Goal: Navigation & Orientation: Find specific page/section

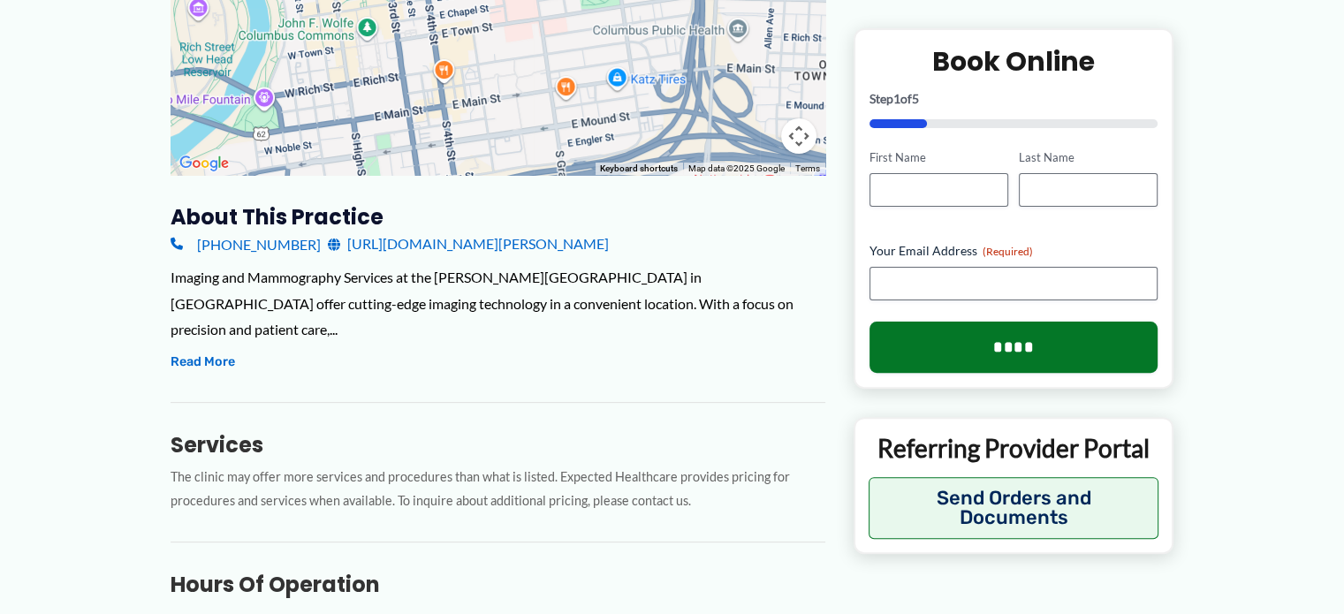
scroll to position [424, 0]
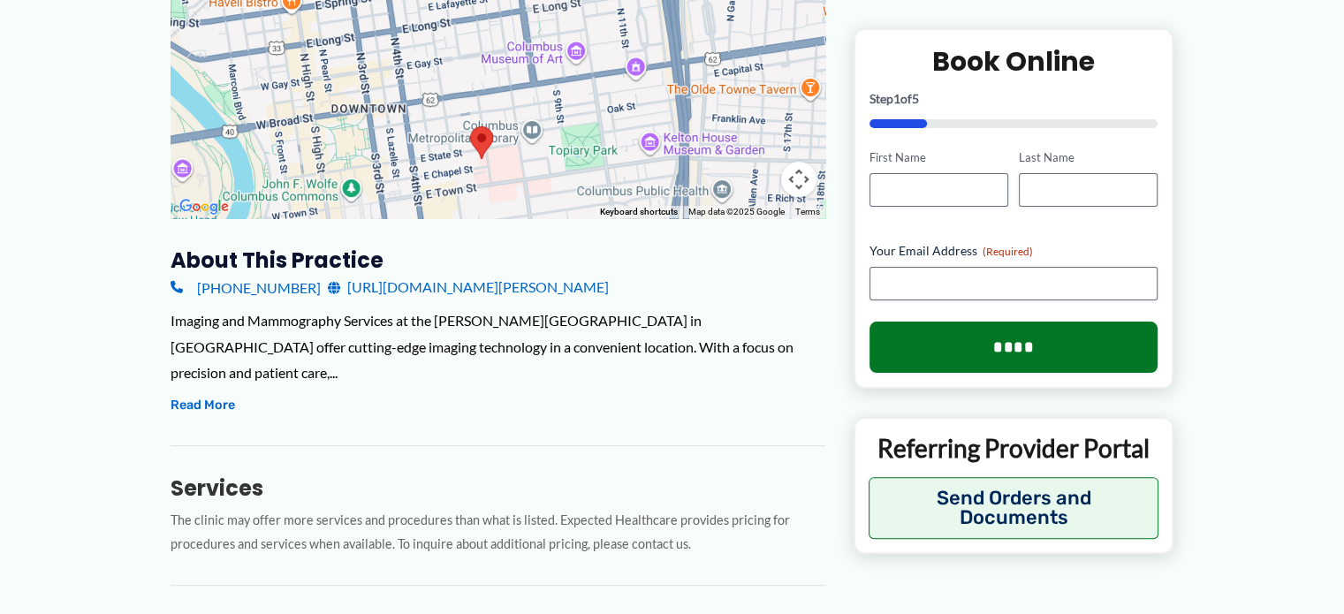
drag, startPoint x: 690, startPoint y: 170, endPoint x: 675, endPoint y: 290, distance: 121.1
click at [675, 218] on div at bounding box center [497, 41] width 655 height 353
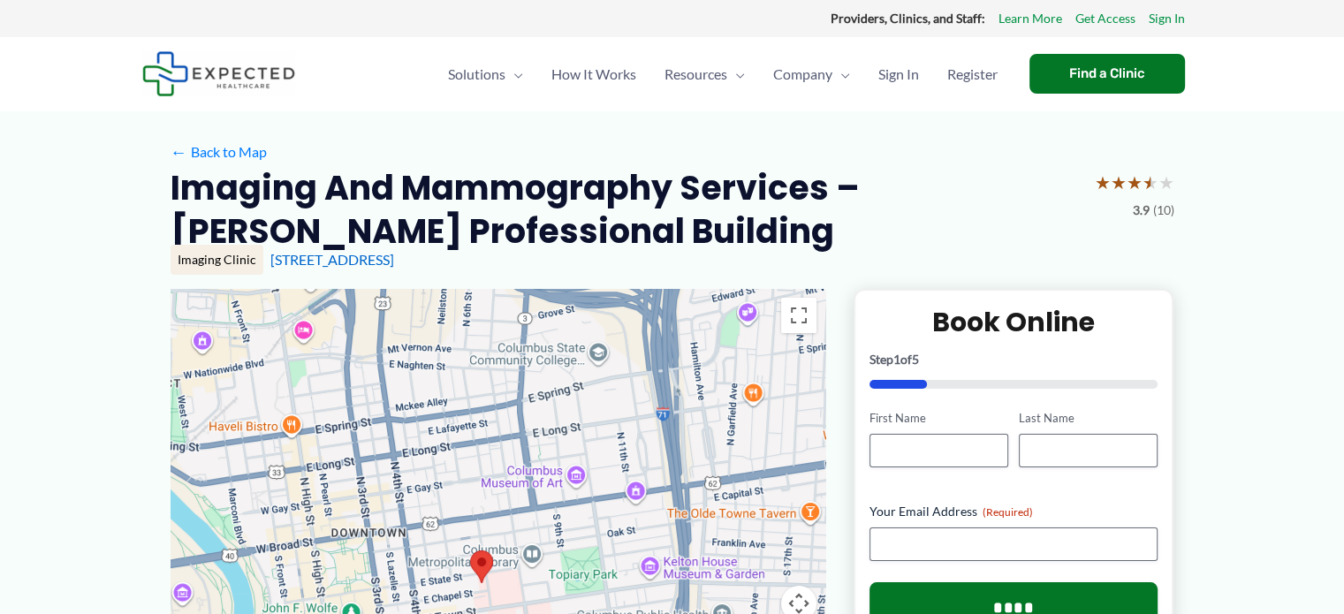
scroll to position [0, 0]
click at [267, 165] on link "← Back to Map" at bounding box center [218, 152] width 96 height 26
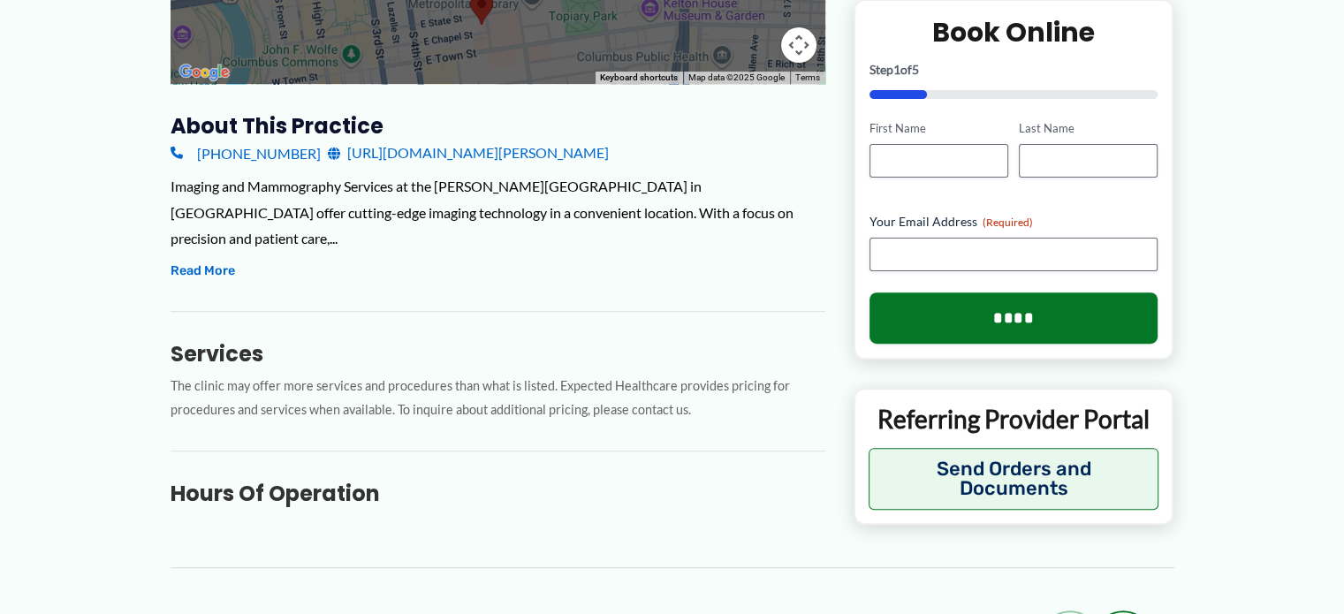
scroll to position [117, 0]
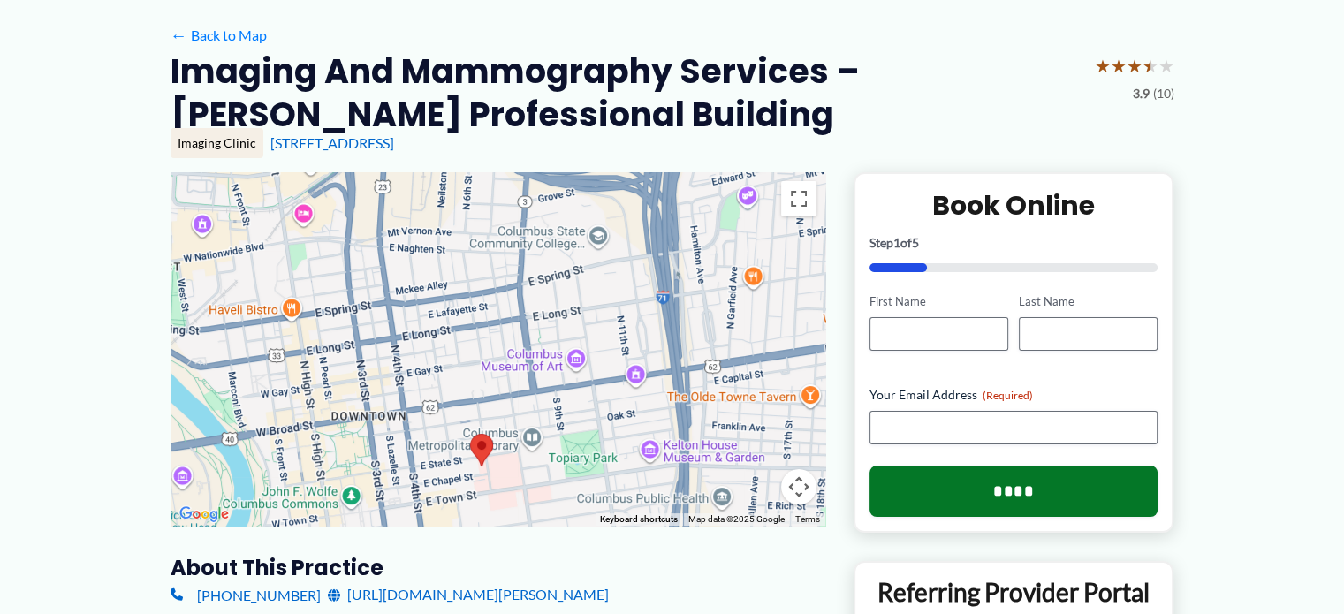
drag, startPoint x: 1018, startPoint y: 315, endPoint x: 860, endPoint y: 327, distance: 157.6
click at [859, 153] on div "[STREET_ADDRESS]" at bounding box center [722, 142] width 904 height 19
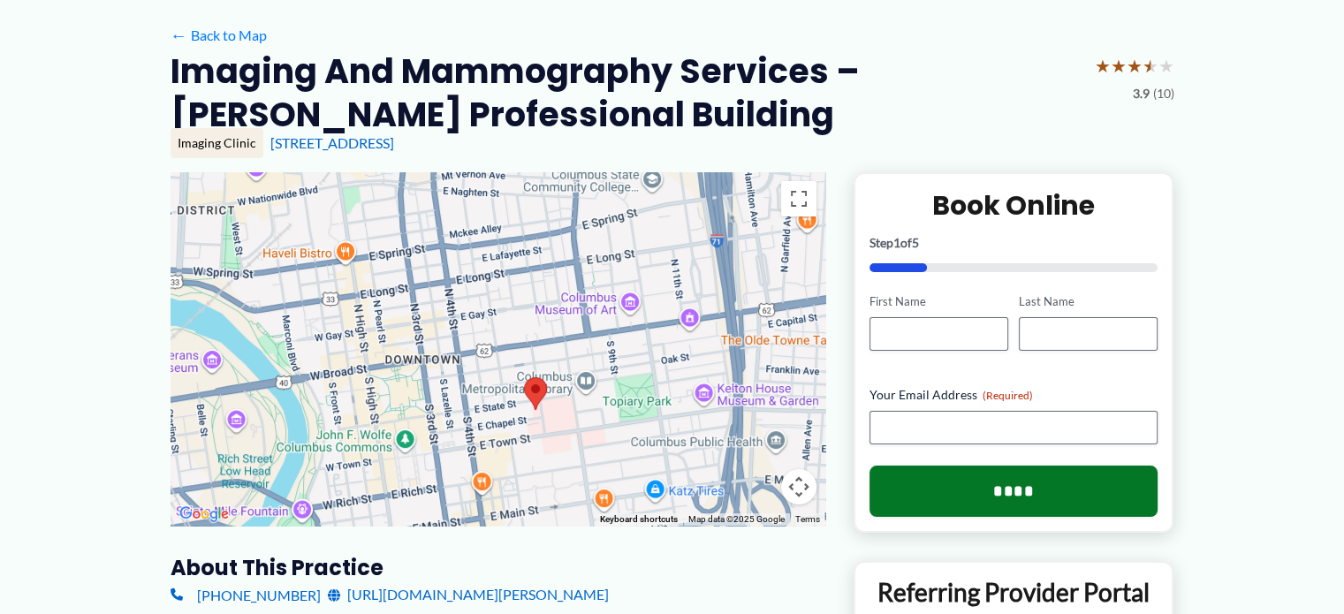
drag, startPoint x: 604, startPoint y: 531, endPoint x: 660, endPoint y: 474, distance: 79.3
click at [660, 474] on div at bounding box center [497, 348] width 655 height 353
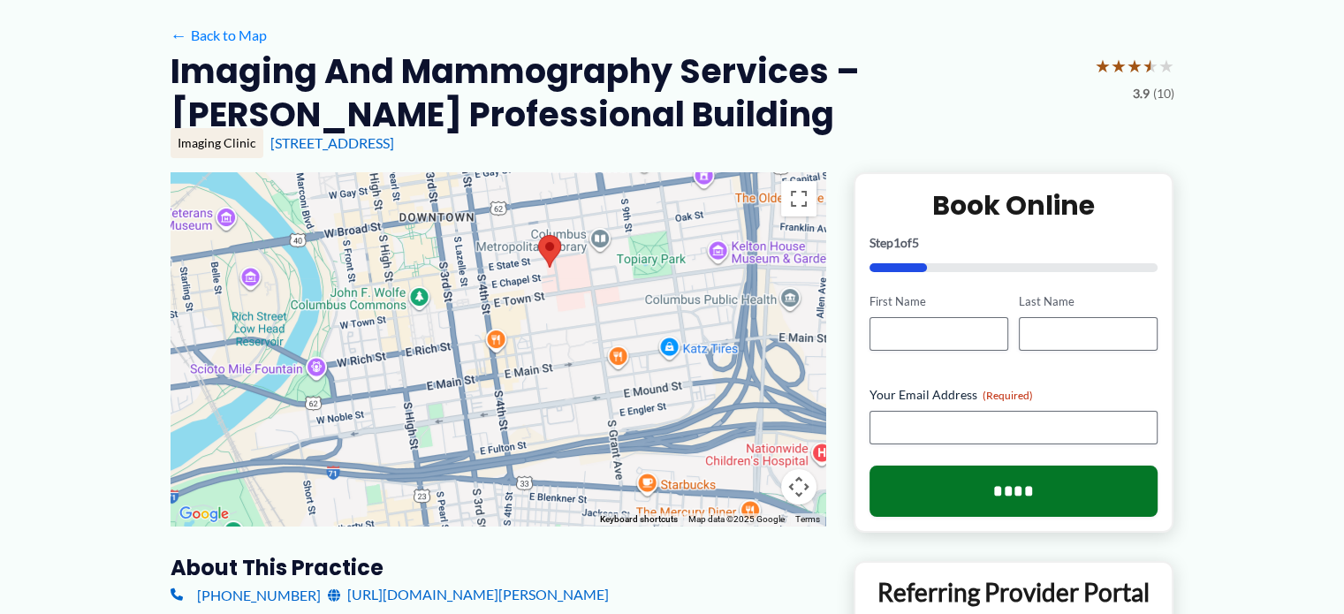
drag, startPoint x: 387, startPoint y: 600, endPoint x: 404, endPoint y: 455, distance: 145.8
click at [404, 455] on div at bounding box center [497, 348] width 655 height 353
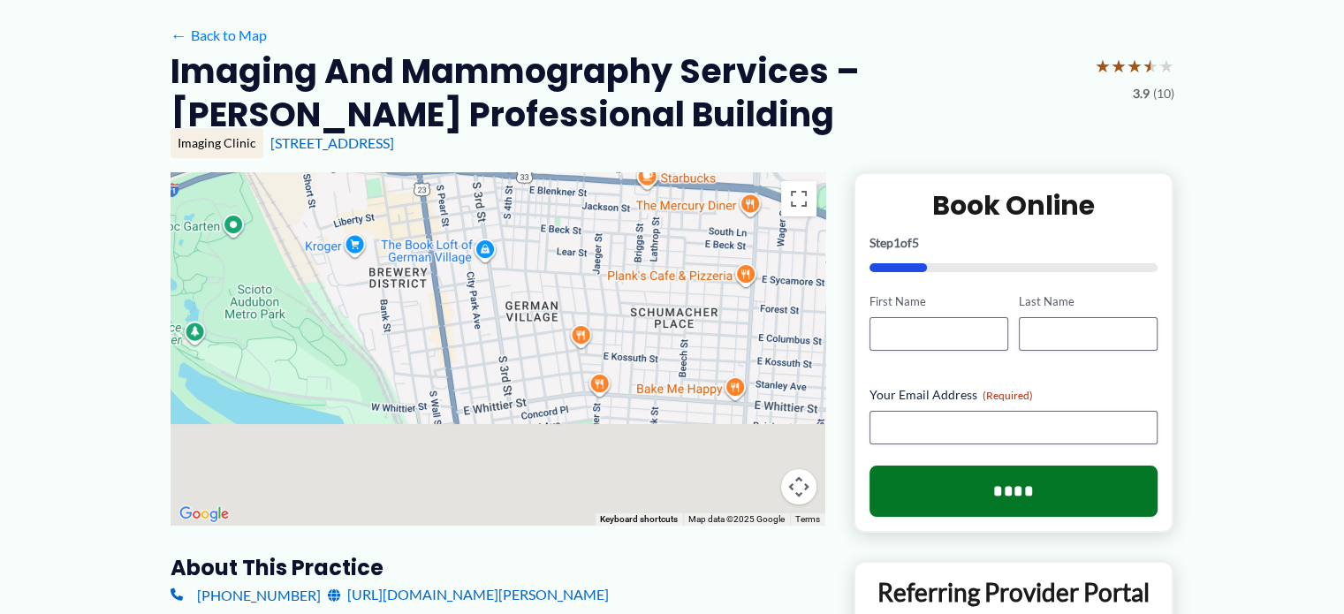
drag, startPoint x: 497, startPoint y: 557, endPoint x: 497, endPoint y: 251, distance: 306.5
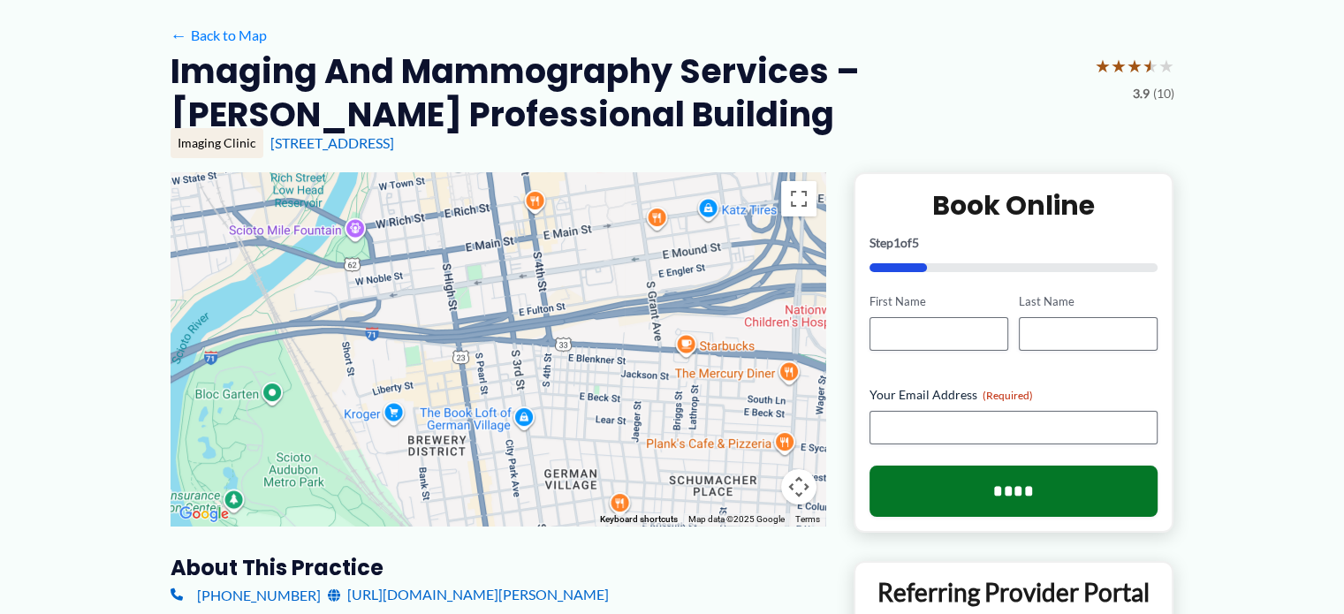
drag, startPoint x: 528, startPoint y: 480, endPoint x: 567, endPoint y: 646, distance: 170.6
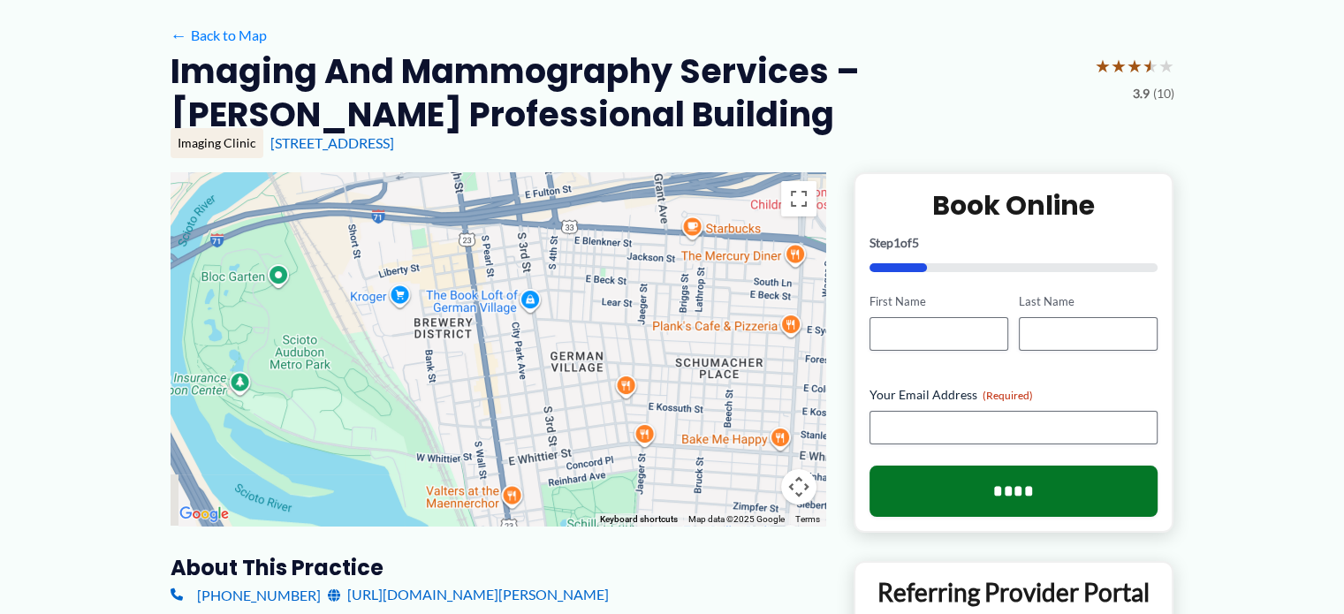
drag, startPoint x: 502, startPoint y: 387, endPoint x: 510, endPoint y: 280, distance: 107.2
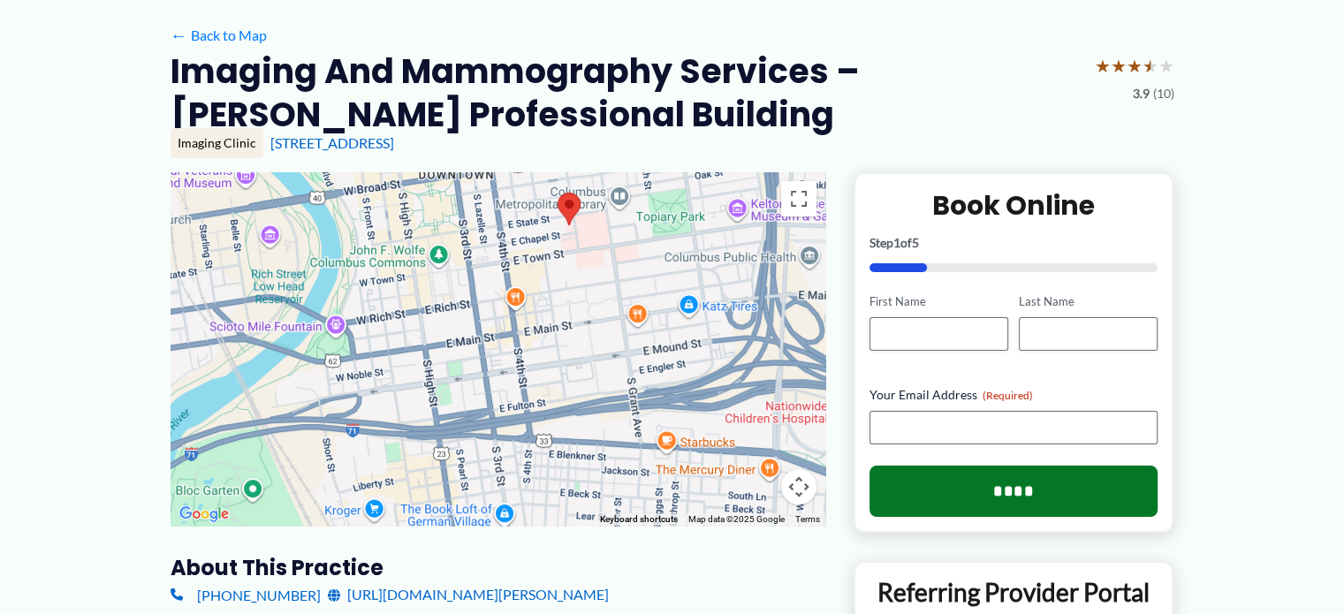
drag, startPoint x: 528, startPoint y: 411, endPoint x: 502, endPoint y: 625, distance: 215.4
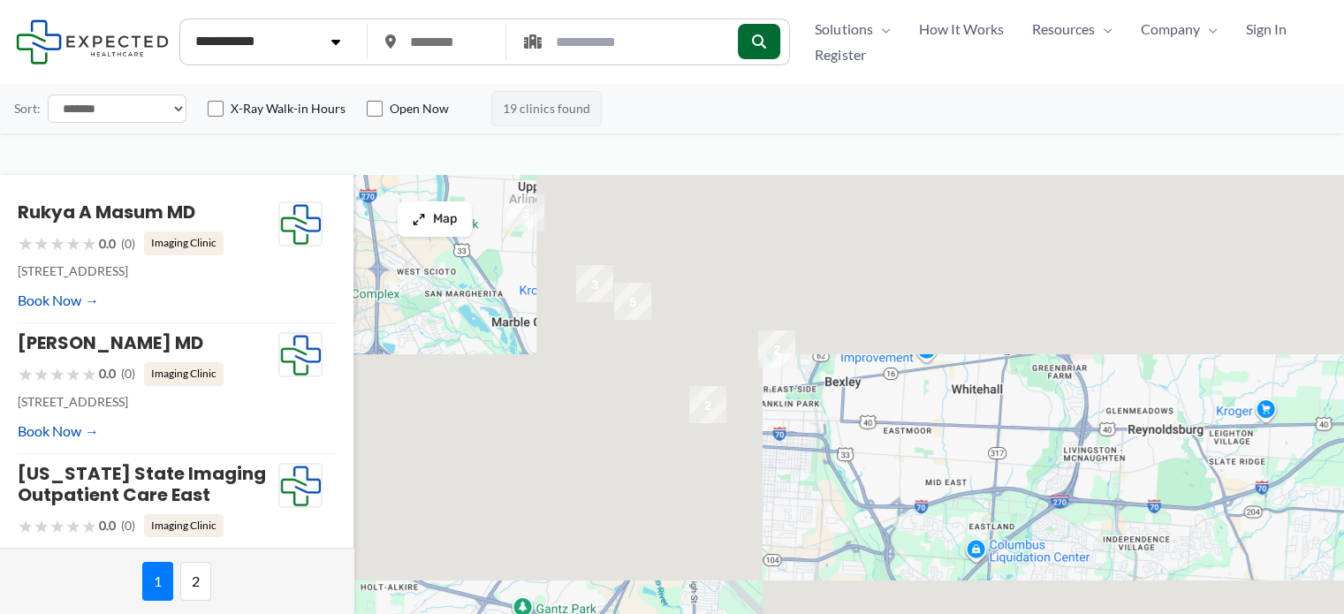
type input "*****"
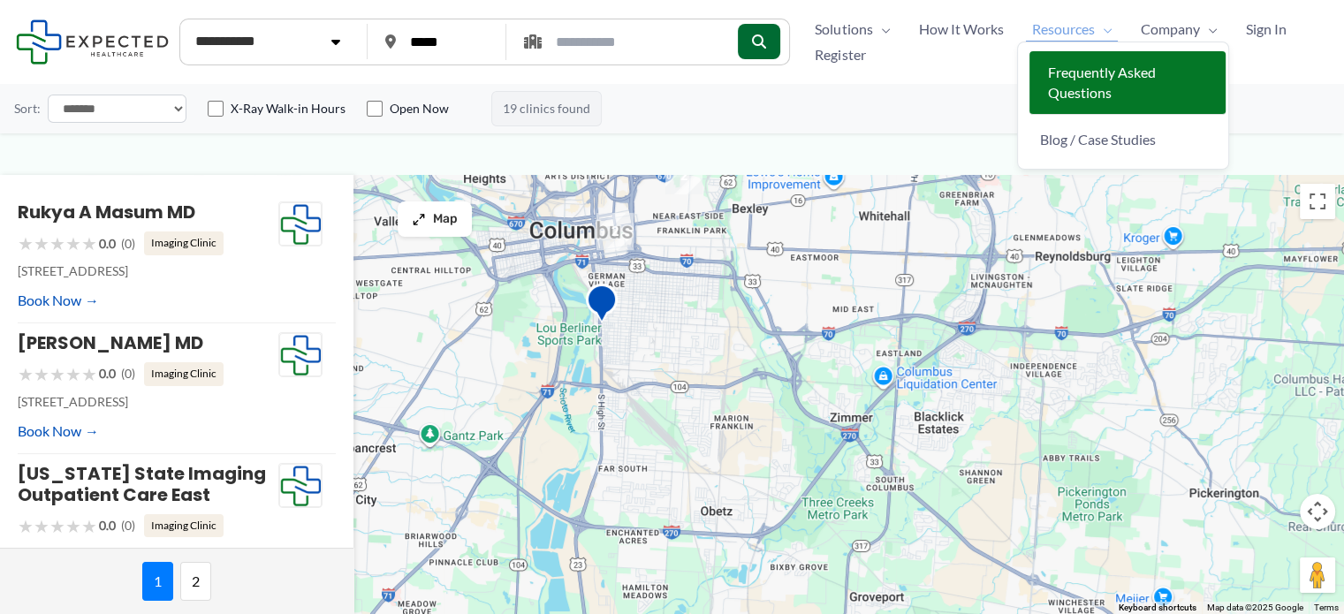
drag, startPoint x: 1156, startPoint y: 298, endPoint x: 1064, endPoint y: 126, distance: 194.9
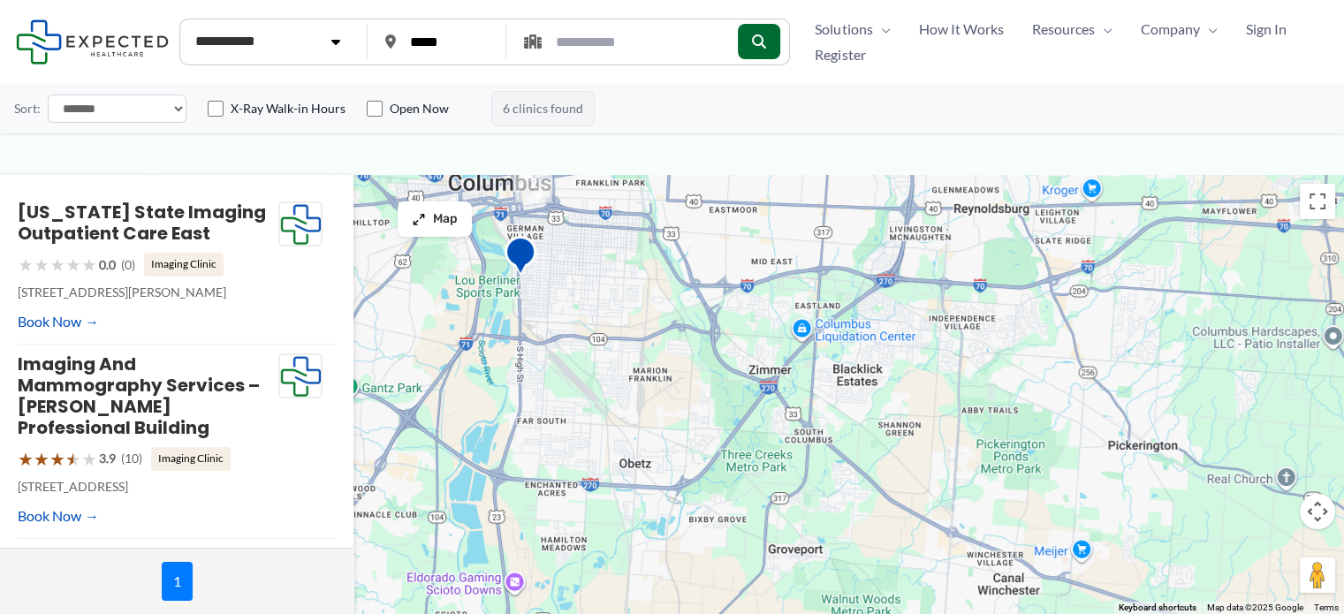
drag, startPoint x: 784, startPoint y: 308, endPoint x: 703, endPoint y: 259, distance: 94.4
click at [703, 259] on div at bounding box center [672, 394] width 1344 height 439
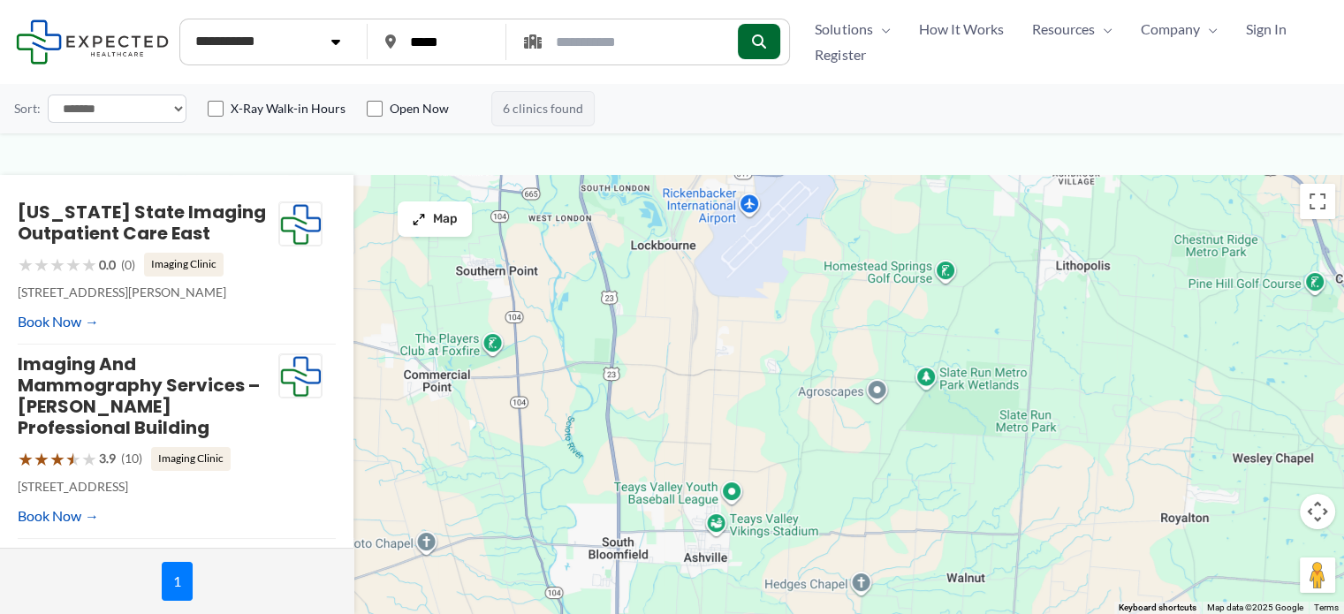
drag, startPoint x: 789, startPoint y: 557, endPoint x: 866, endPoint y: 105, distance: 458.7
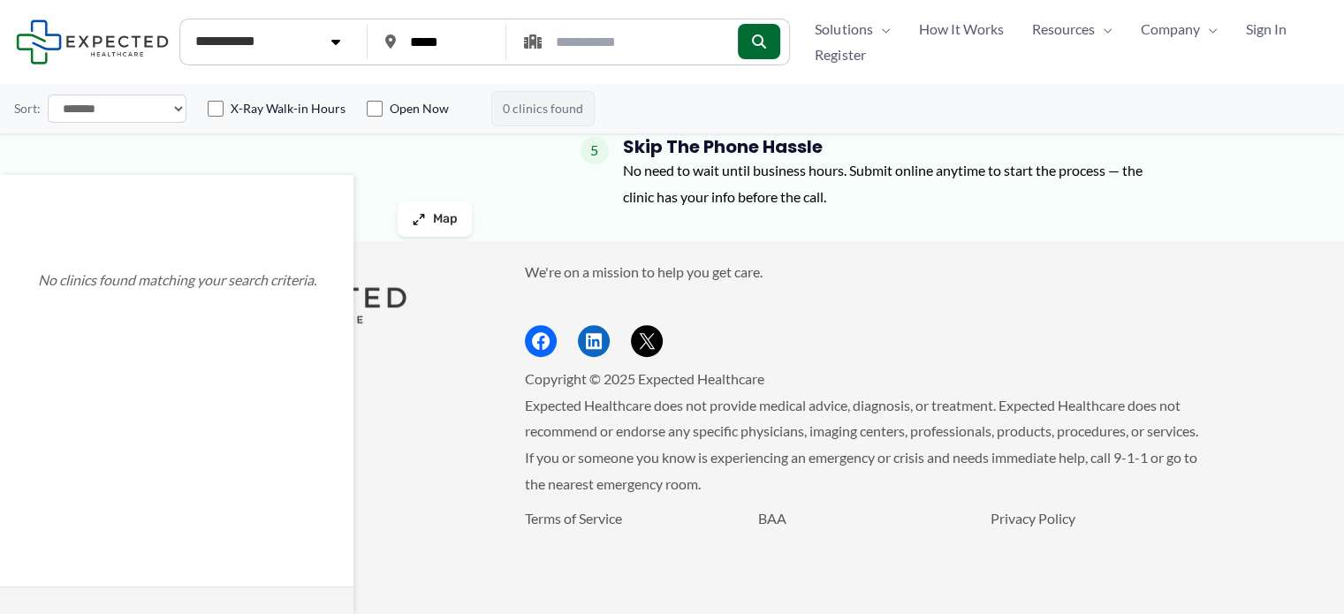
scroll to position [1473, 0]
